Goal: Task Accomplishment & Management: Use online tool/utility

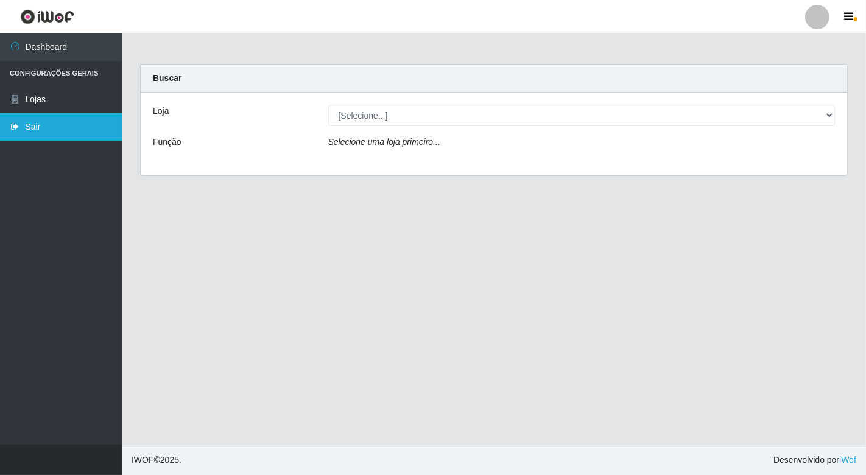
click at [30, 120] on link "Sair" at bounding box center [61, 126] width 122 height 27
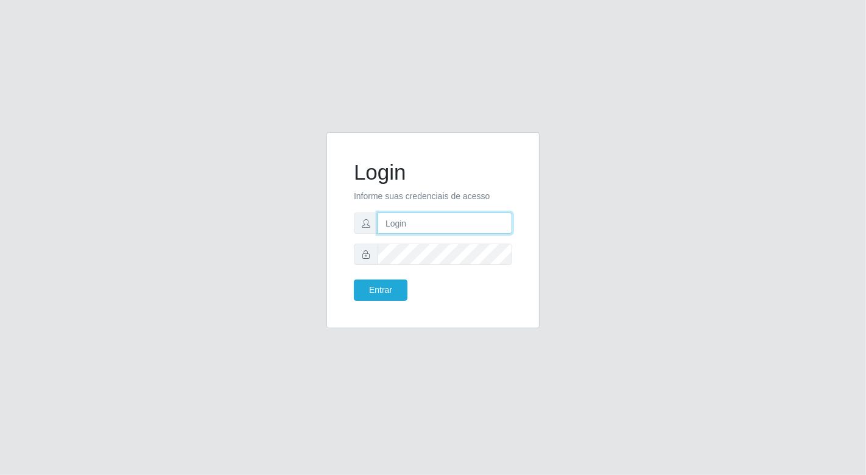
click at [391, 226] on input "text" at bounding box center [445, 223] width 135 height 21
type input "[EMAIL_ADDRESS][DOMAIN_NAME]"
click at [354, 280] on button "Entrar" at bounding box center [381, 290] width 54 height 21
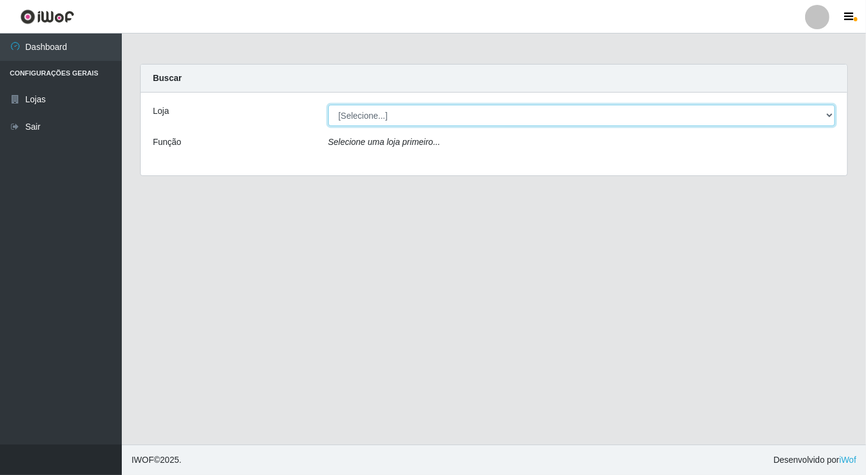
click at [830, 111] on select "[Selecione...] Nordestão - [GEOGRAPHIC_DATA]" at bounding box center [581, 115] width 507 height 21
select select "454"
click at [328, 105] on select "[Selecione...] Nordestão - [GEOGRAPHIC_DATA]" at bounding box center [581, 115] width 507 height 21
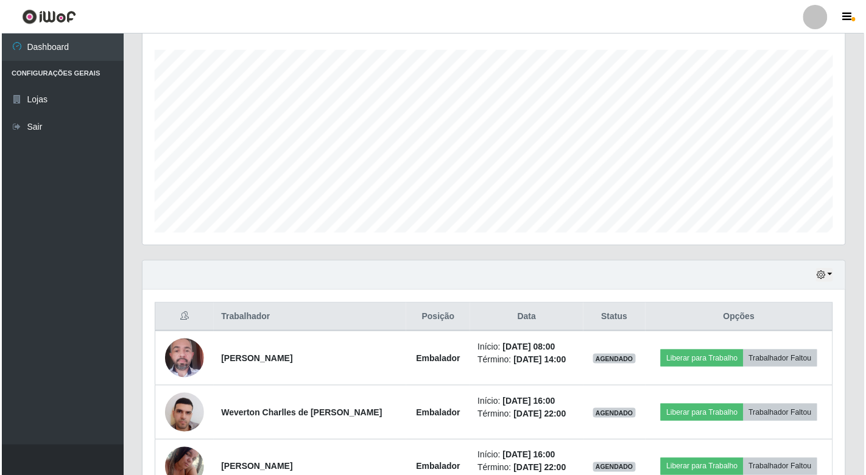
scroll to position [280, 0]
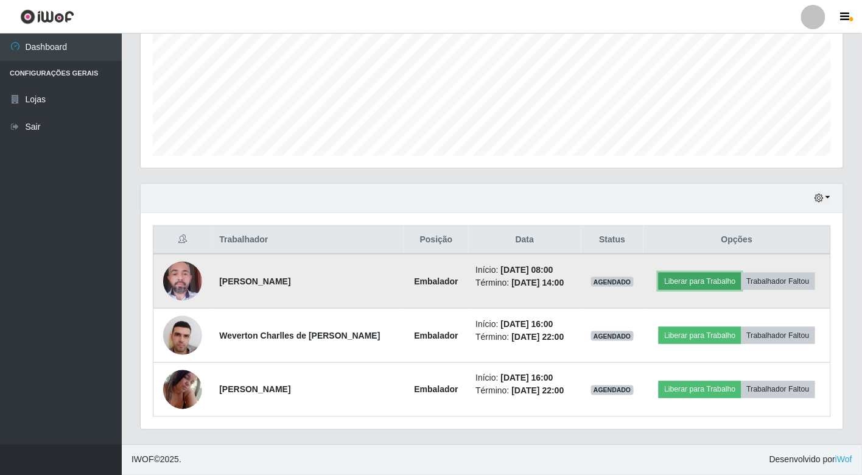
click at [685, 276] on button "Liberar para Trabalho" at bounding box center [700, 281] width 82 height 17
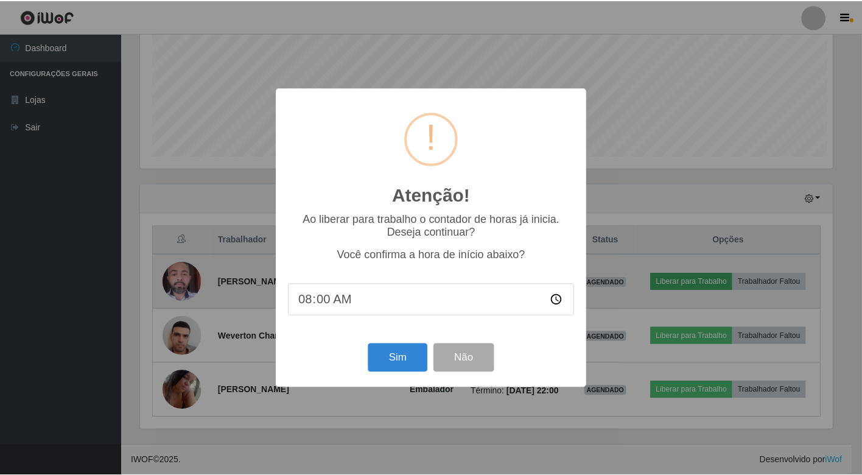
scroll to position [252, 695]
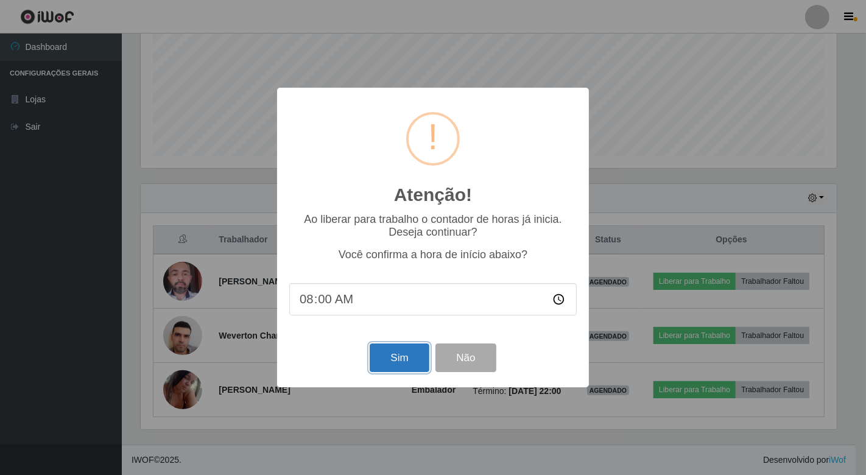
click at [392, 360] on button "Sim" at bounding box center [399, 357] width 59 height 29
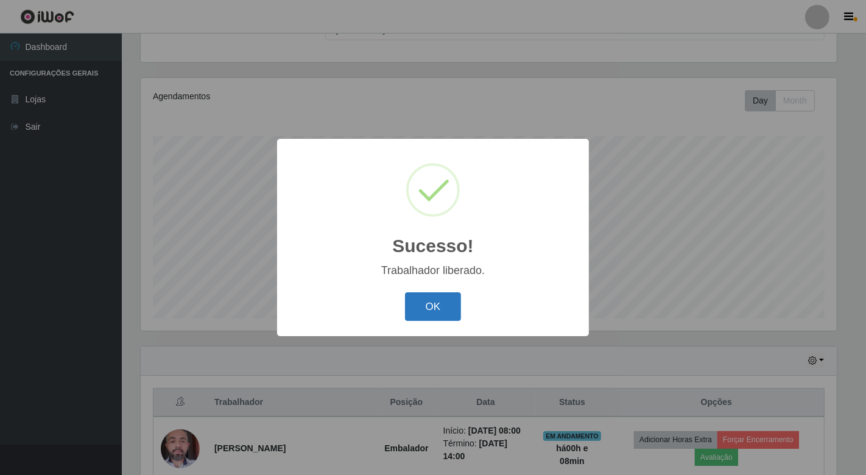
click at [429, 305] on button "OK" at bounding box center [433, 306] width 57 height 29
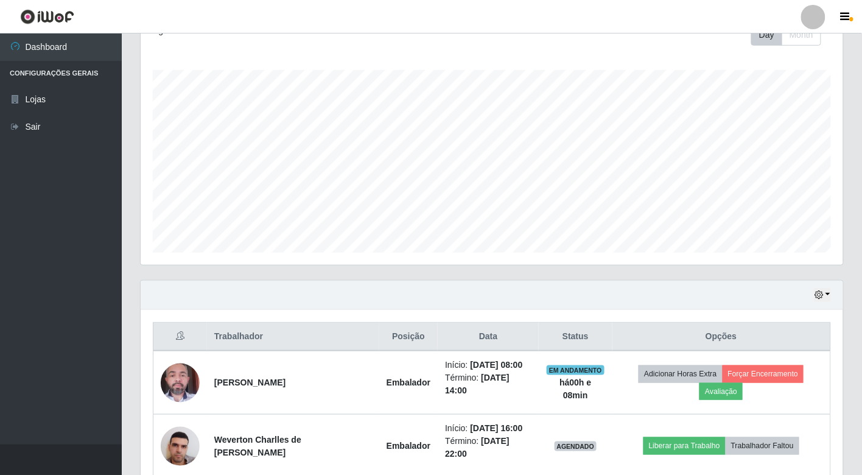
scroll to position [307, 0]
